Goal: Information Seeking & Learning: Learn about a topic

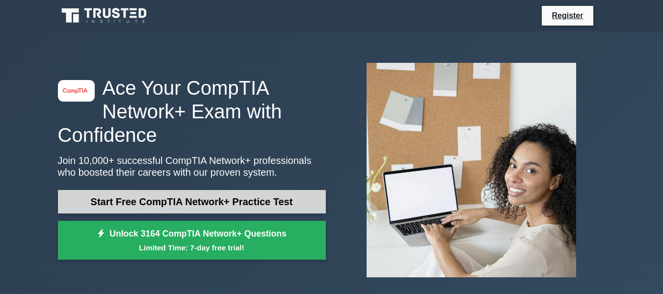
click at [231, 200] on link "Start Free CompTIA Network+ Practice Test" at bounding box center [192, 202] width 268 height 24
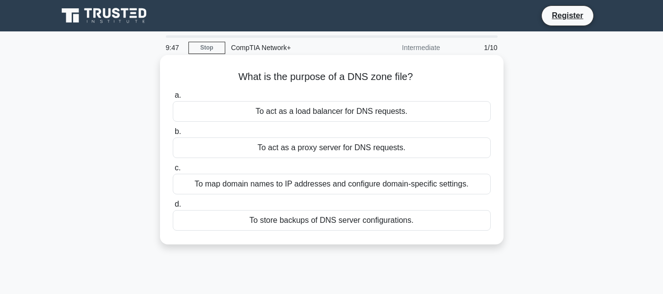
click at [298, 190] on div "To map domain names to IP addresses and configure domain-specific settings." at bounding box center [332, 184] width 318 height 21
click at [173, 171] on input "c. To map domain names to IP addresses and configure domain-specific settings." at bounding box center [173, 168] width 0 height 6
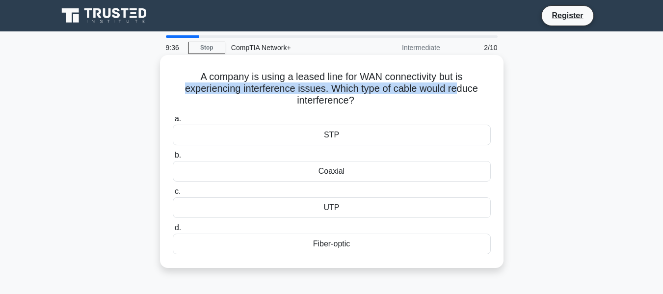
drag, startPoint x: 177, startPoint y: 87, endPoint x: 460, endPoint y: 88, distance: 283.5
click at [460, 88] on h5 "A company is using a leased line for WAN connectivity but is experiencing inter…" at bounding box center [332, 89] width 320 height 36
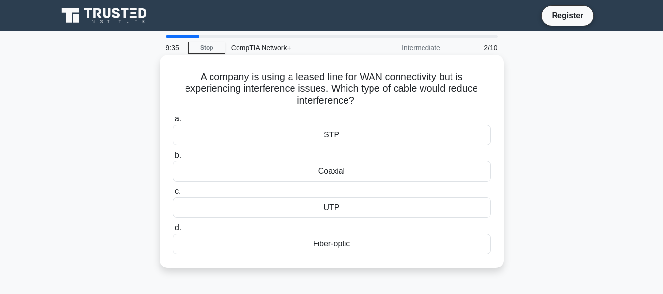
click at [417, 106] on h5 "A company is using a leased line for WAN connectivity but is experiencing inter…" at bounding box center [332, 89] width 320 height 36
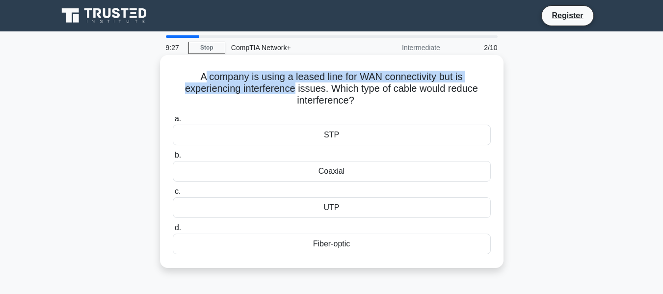
drag, startPoint x: 201, startPoint y: 72, endPoint x: 295, endPoint y: 89, distance: 95.7
click at [295, 89] on h5 "A company is using a leased line for WAN connectivity but is experiencing inter…" at bounding box center [332, 89] width 320 height 36
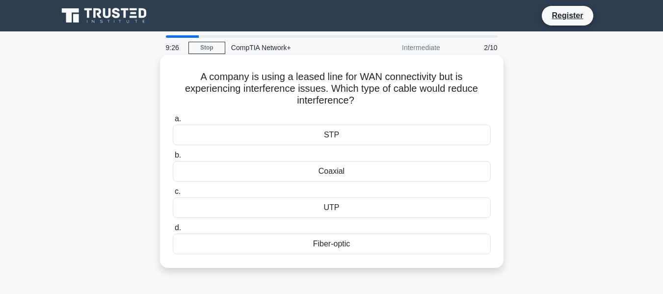
click at [341, 244] on div "Fiber-optic" at bounding box center [332, 243] width 318 height 21
click at [173, 231] on input "d. Fiber-optic" at bounding box center [173, 228] width 0 height 6
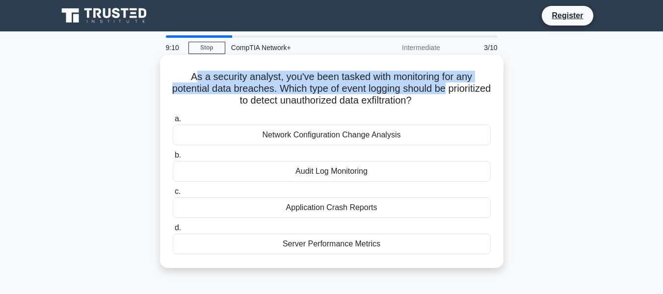
drag, startPoint x: 191, startPoint y: 77, endPoint x: 476, endPoint y: 93, distance: 285.0
click at [476, 93] on h5 "As a security analyst, you've been tasked with monitoring for any potential dat…" at bounding box center [332, 89] width 320 height 36
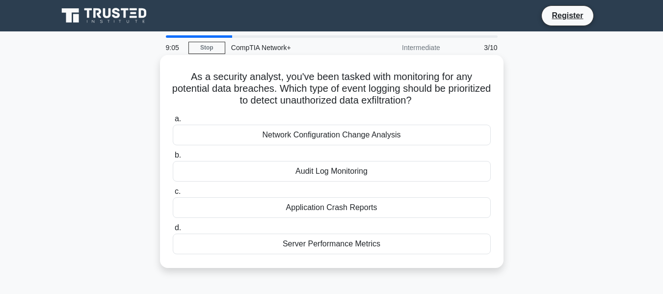
click at [478, 105] on h5 "As a security analyst, you've been tasked with monitoring for any potential dat…" at bounding box center [332, 89] width 320 height 36
click at [343, 244] on div "Server Performance Metrics" at bounding box center [332, 243] width 318 height 21
click at [173, 231] on input "d. Server Performance Metrics" at bounding box center [173, 228] width 0 height 6
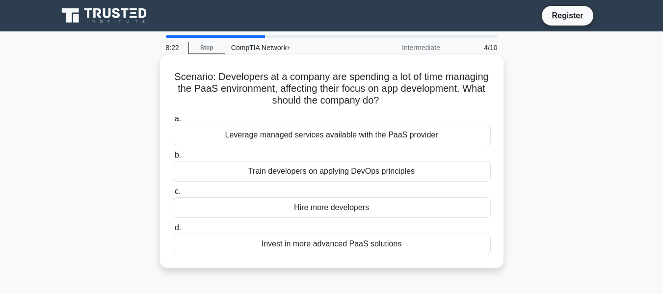
drag, startPoint x: 199, startPoint y: 89, endPoint x: 456, endPoint y: 98, distance: 256.7
click at [456, 98] on h5 "Scenario: Developers at a company are spending a lot of time managing the PaaS …" at bounding box center [332, 89] width 320 height 36
click at [341, 208] on div "Hire more developers" at bounding box center [332, 207] width 318 height 21
click at [173, 195] on input "c. Hire more developers" at bounding box center [173, 191] width 0 height 6
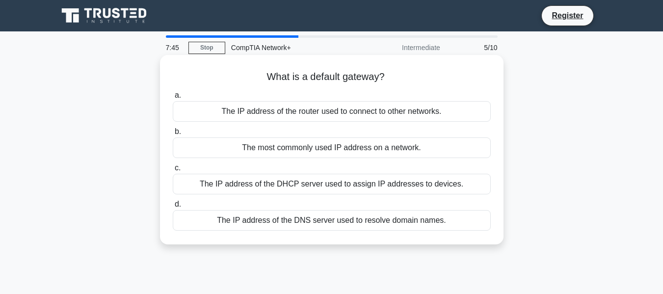
click at [317, 109] on div "The IP address of the router used to connect to other networks." at bounding box center [332, 111] width 318 height 21
click at [173, 99] on input "a. The IP address of the router used to connect to other networks." at bounding box center [173, 95] width 0 height 6
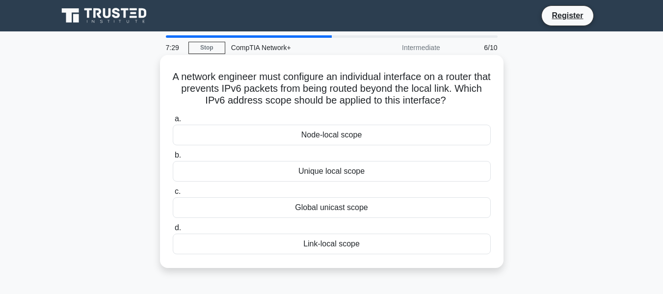
drag, startPoint x: 170, startPoint y: 77, endPoint x: 470, endPoint y: 95, distance: 300.7
click at [470, 95] on div "A network engineer must configure an individual interface on a router that prev…" at bounding box center [331, 161] width 335 height 205
click at [477, 97] on h5 "A network engineer must configure an individual interface on a router that prev…" at bounding box center [332, 89] width 320 height 36
click at [349, 210] on div "Global unicast scope" at bounding box center [332, 207] width 318 height 21
click at [173, 195] on input "c. Global unicast scope" at bounding box center [173, 191] width 0 height 6
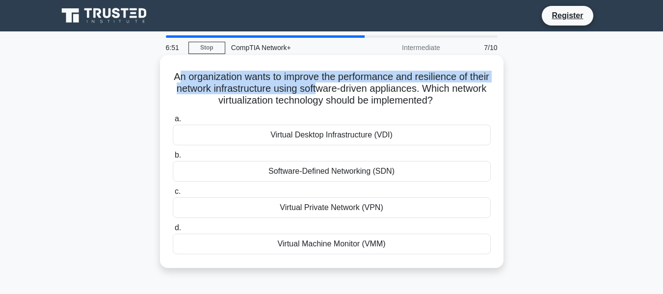
drag, startPoint x: 185, startPoint y: 72, endPoint x: 349, endPoint y: 89, distance: 164.7
click at [349, 89] on h5 "An organization wants to improve the performance and resilience of their networ…" at bounding box center [332, 89] width 320 height 36
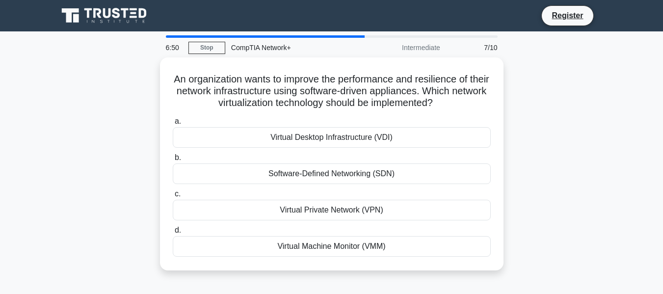
click at [512, 103] on div "An organization wants to improve the performance and resilience of their networ…" at bounding box center [331, 169] width 559 height 225
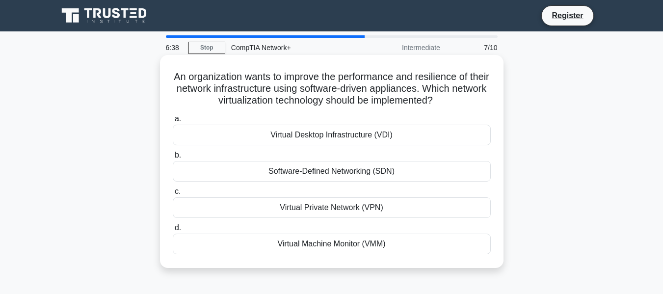
click at [329, 173] on div "Software-Defined Networking (SDN)" at bounding box center [332, 171] width 318 height 21
click at [173, 158] on input "b. Software-Defined Networking (SDN)" at bounding box center [173, 155] width 0 height 6
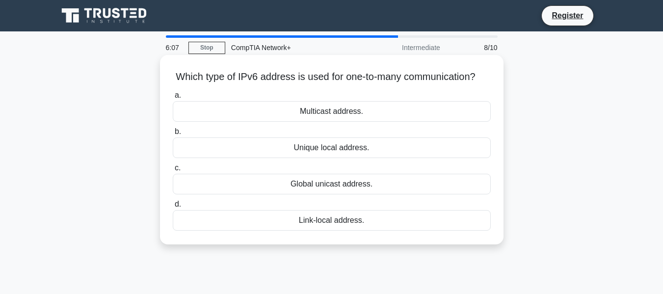
click at [344, 194] on div "Global unicast address." at bounding box center [332, 184] width 318 height 21
click at [173, 171] on input "c. Global unicast address." at bounding box center [173, 168] width 0 height 6
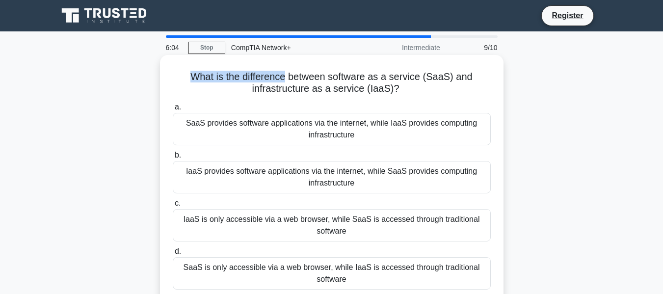
drag, startPoint x: 192, startPoint y: 79, endPoint x: 286, endPoint y: 83, distance: 94.2
click at [286, 83] on h5 "What is the difference between software as a service (SaaS) and infrastructure …" at bounding box center [332, 83] width 320 height 25
click at [413, 89] on h5 "What is the difference between software as a service (SaaS) and infrastructure …" at bounding box center [332, 83] width 320 height 25
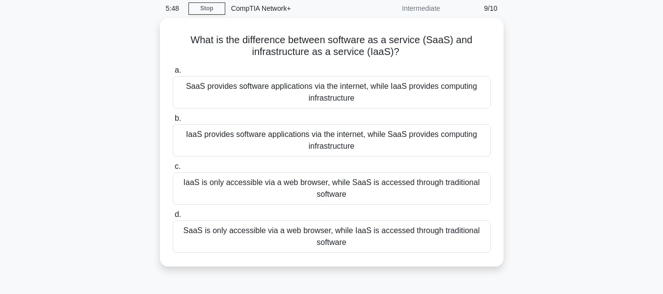
drag, startPoint x: 605, startPoint y: 162, endPoint x: 597, endPoint y: 179, distance: 18.4
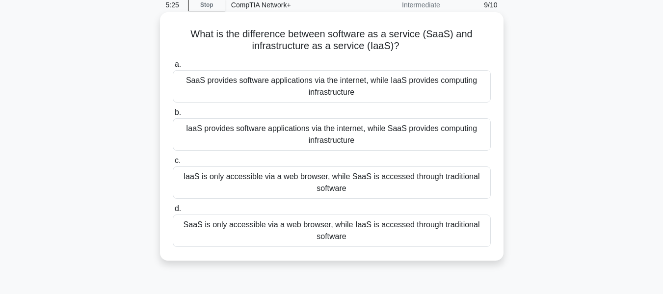
click at [286, 87] on div "SaaS provides software applications via the internet, while IaaS provides compu…" at bounding box center [332, 86] width 318 height 32
click at [173, 68] on input "a. SaaS provides software applications via the internet, while IaaS provides co…" at bounding box center [173, 64] width 0 height 6
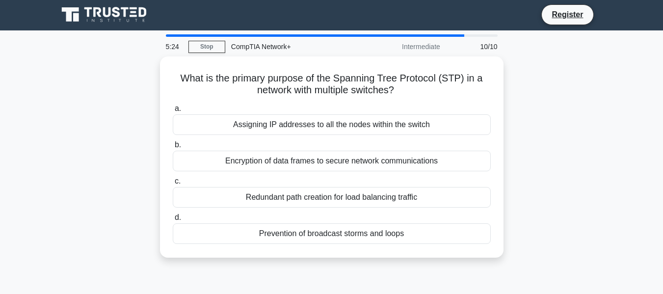
scroll to position [0, 0]
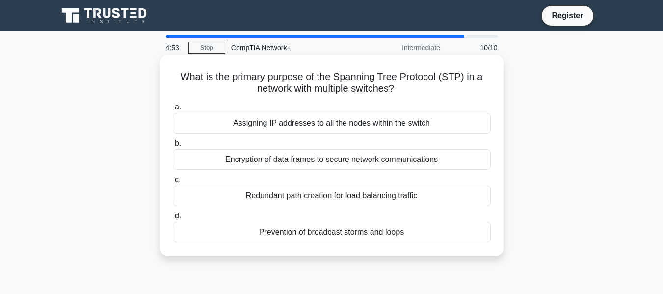
click at [362, 230] on div "Prevention of broadcast storms and loops" at bounding box center [332, 232] width 318 height 21
click at [173, 219] on input "d. Prevention of broadcast storms and loops" at bounding box center [173, 216] width 0 height 6
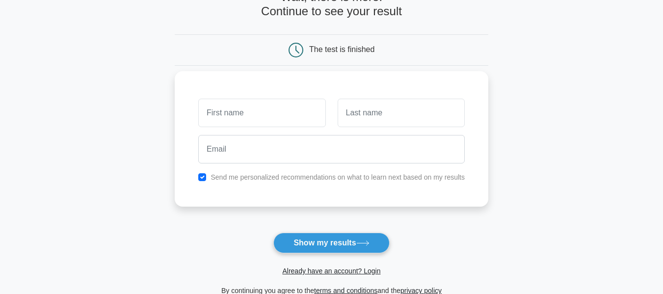
scroll to position [49, 0]
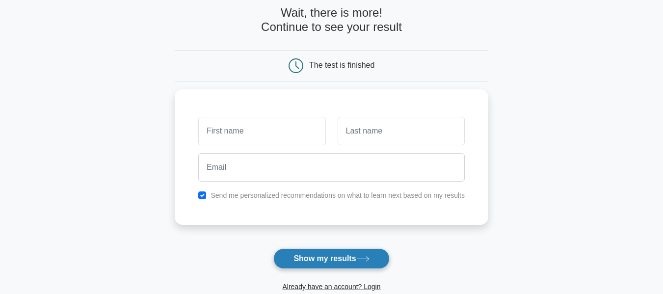
click at [330, 252] on button "Show my results" at bounding box center [331, 258] width 116 height 21
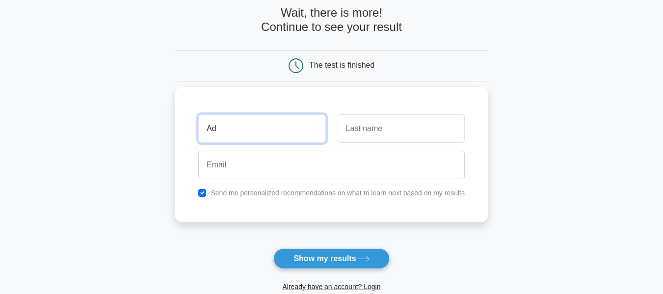
type input "A"
type input "D"
type input "Adrien"
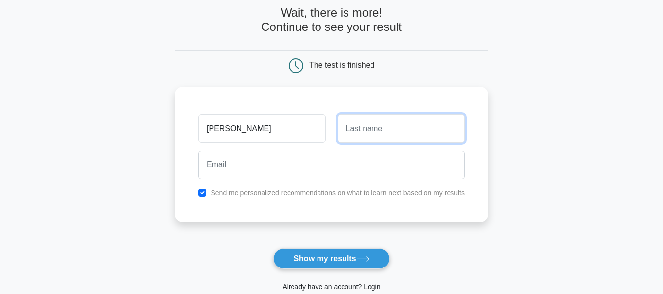
click at [378, 138] on input "text" at bounding box center [400, 128] width 127 height 28
type input "Fagen"
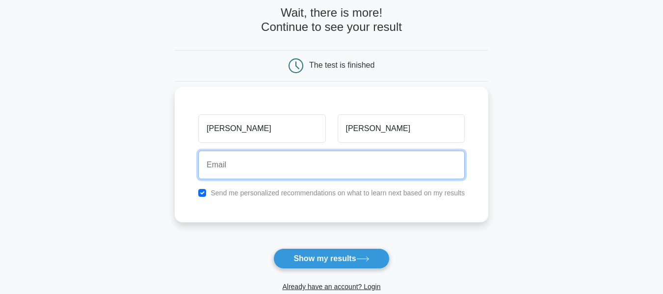
click at [356, 163] on input "email" at bounding box center [331, 165] width 266 height 28
type input "Grapey38@gmail.com"
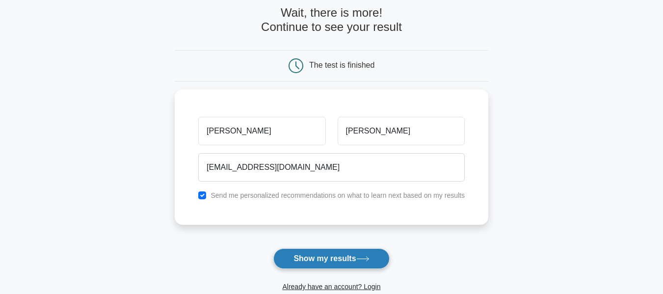
click at [349, 259] on button "Show my results" at bounding box center [331, 258] width 116 height 21
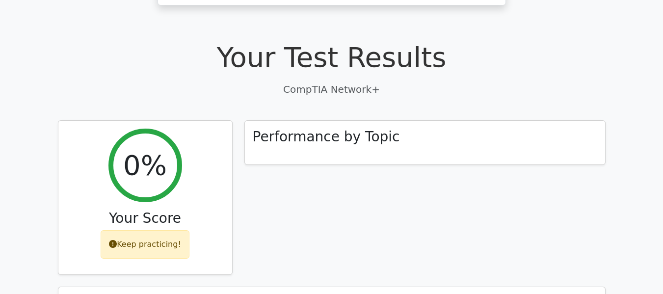
scroll to position [294, 0]
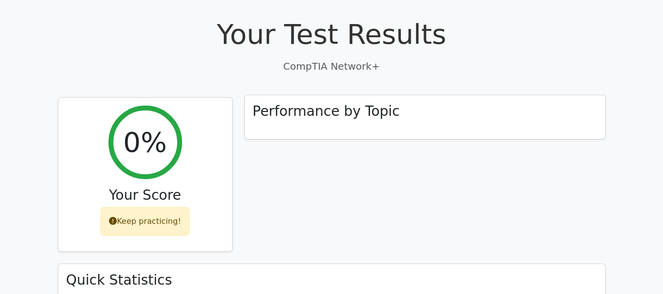
click at [374, 103] on h3 "Performance by Topic" at bounding box center [326, 111] width 147 height 17
click at [381, 95] on div "Performance by Topic" at bounding box center [425, 117] width 360 height 44
click at [386, 103] on h3 "Performance by Topic" at bounding box center [326, 111] width 147 height 17
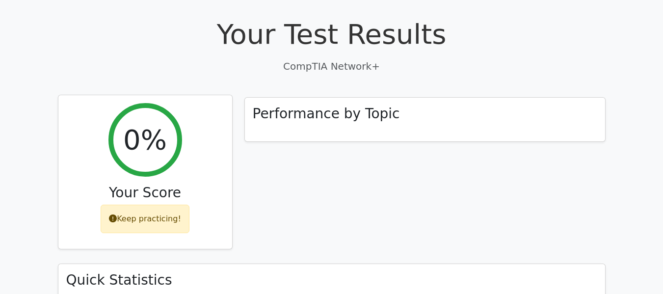
click at [149, 205] on div "Keep practicing!" at bounding box center [145, 219] width 89 height 28
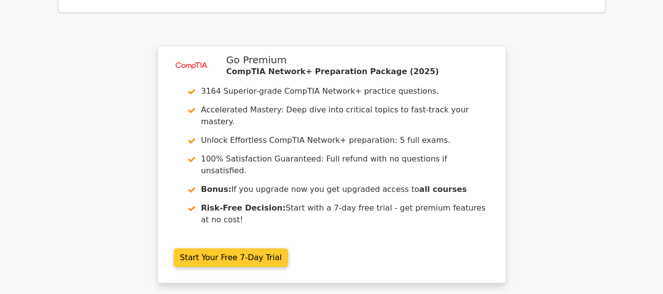
scroll to position [872, 0]
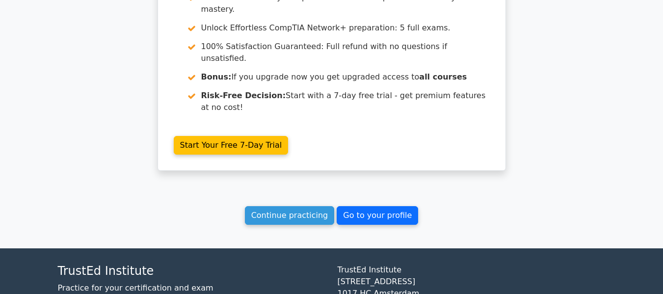
click at [378, 206] on link "Go to your profile" at bounding box center [376, 215] width 81 height 19
